Goal: Task Accomplishment & Management: Use online tool/utility

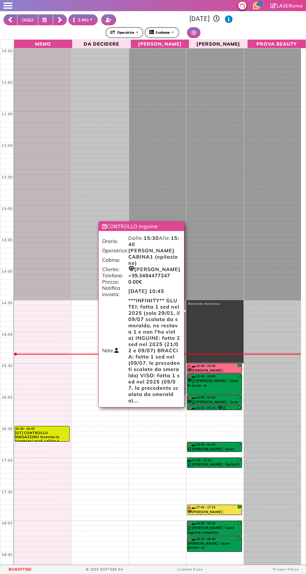
select select "*"
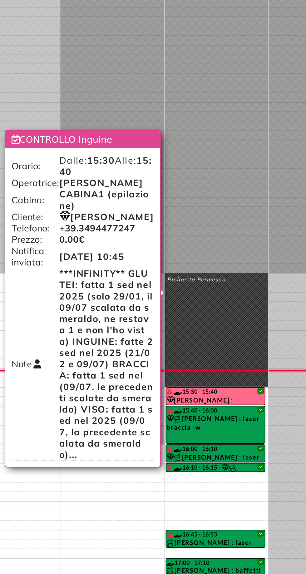
scroll to position [57, 0]
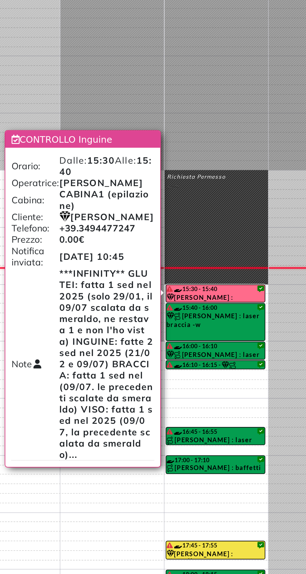
click at [254, 373] on div at bounding box center [272, 291] width 57 height 598
select select "*"
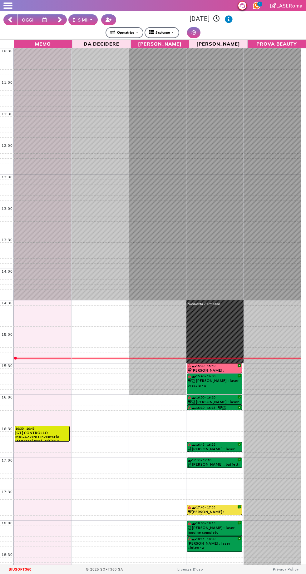
select select "*"
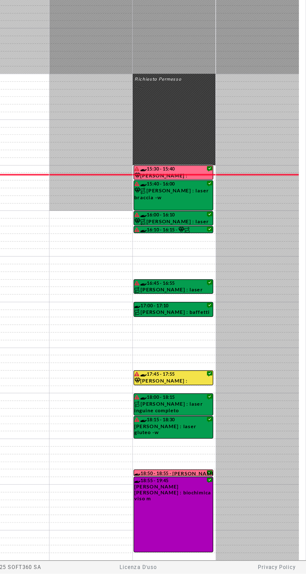
scroll to position [68, 0]
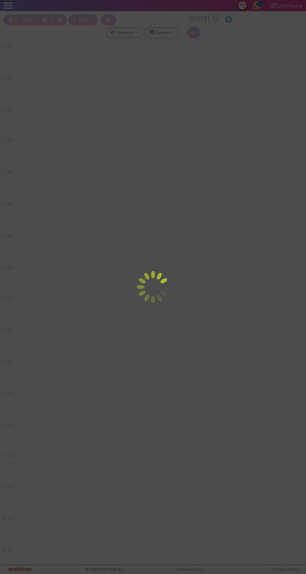
select select "*"
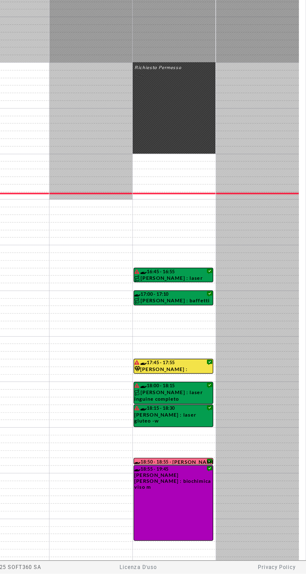
scroll to position [82, 0]
